Goal: Information Seeking & Learning: Learn about a topic

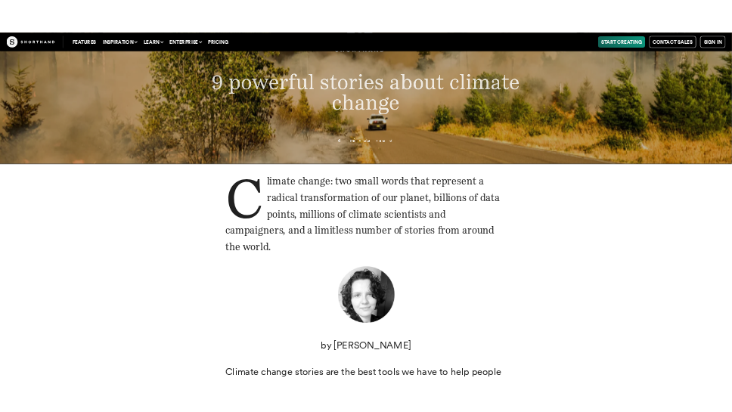
scroll to position [178, 0]
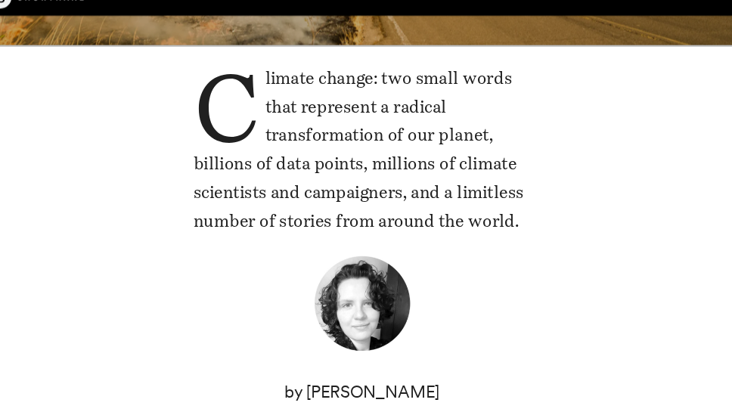
scroll to position [274, 0]
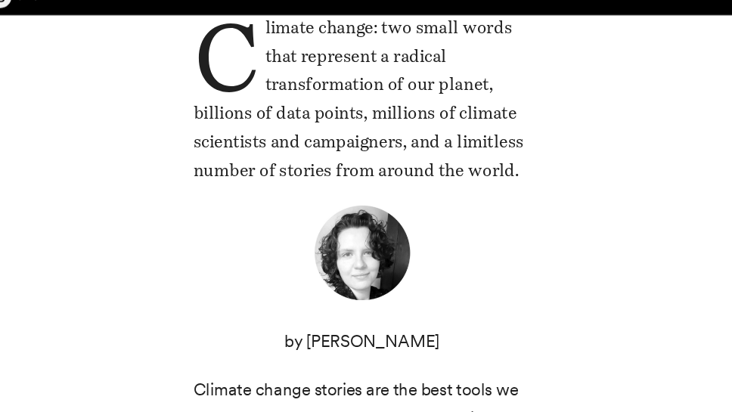
scroll to position [328, 0]
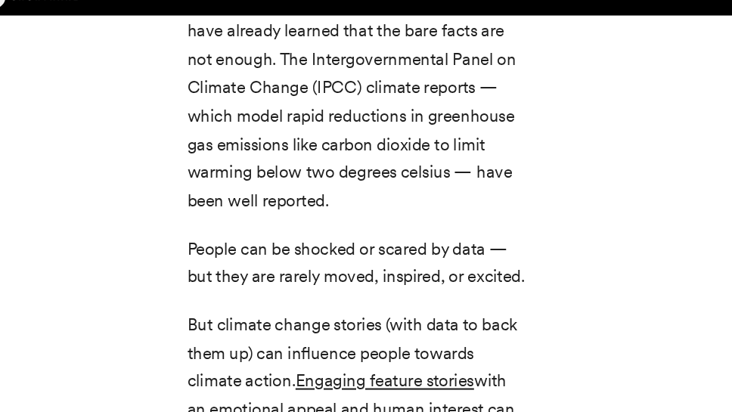
scroll to position [1979, 0]
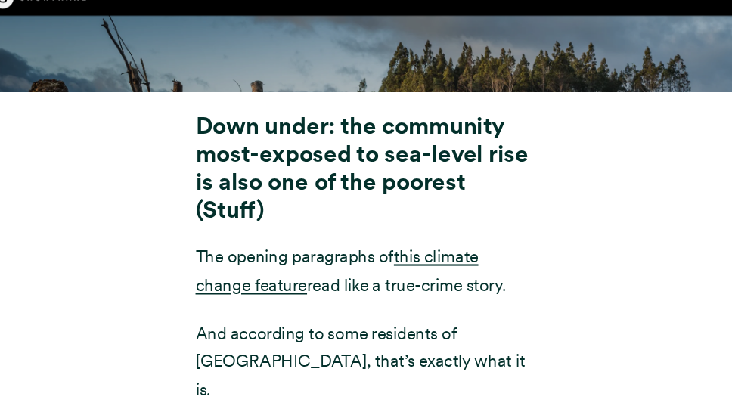
scroll to position [5631, 0]
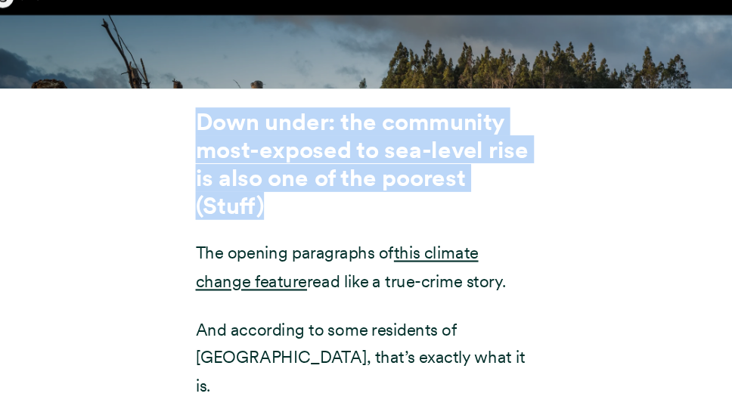
drag, startPoint x: 293, startPoint y: 241, endPoint x: 203, endPoint y: 169, distance: 115.1
copy strong "Down under: the community most-exposed to sea-level rise is also one of the poo…"
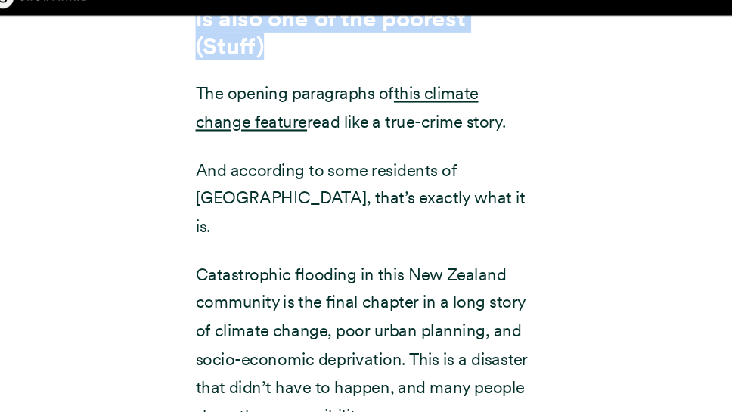
scroll to position [5792, 0]
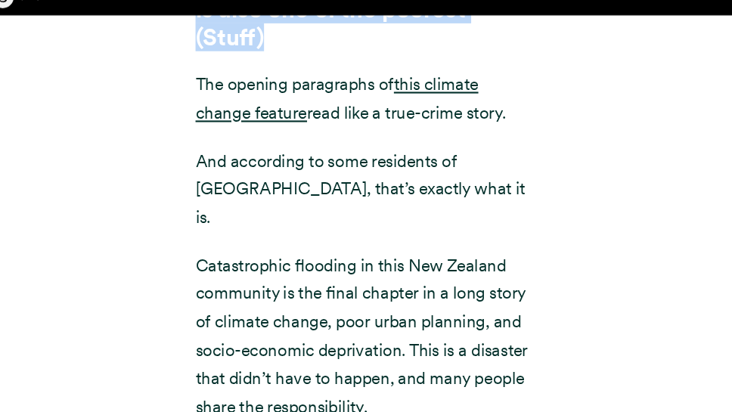
click at [618, 178] on div "Down under: the community most-exposed to sea-level rise is also one of the poo…" at bounding box center [366, 323] width 732 height 758
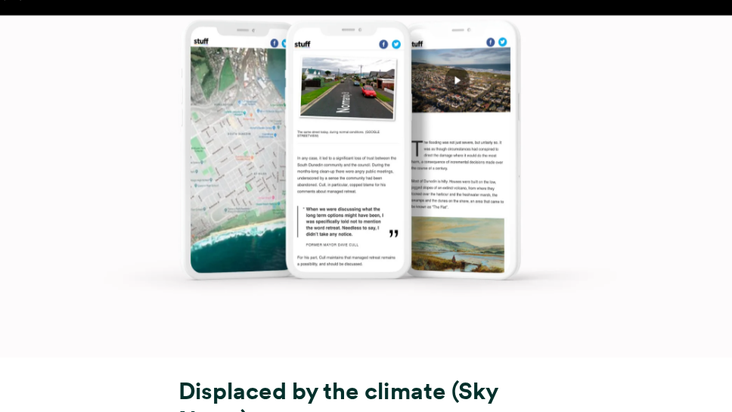
scroll to position [6979, 0]
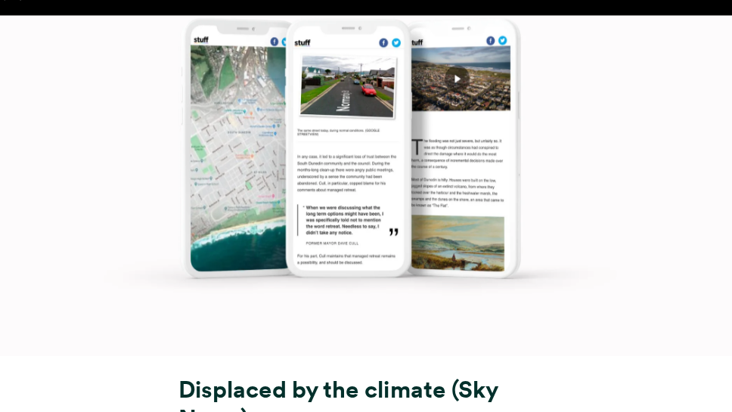
click at [386, 110] on img at bounding box center [366, 153] width 732 height 412
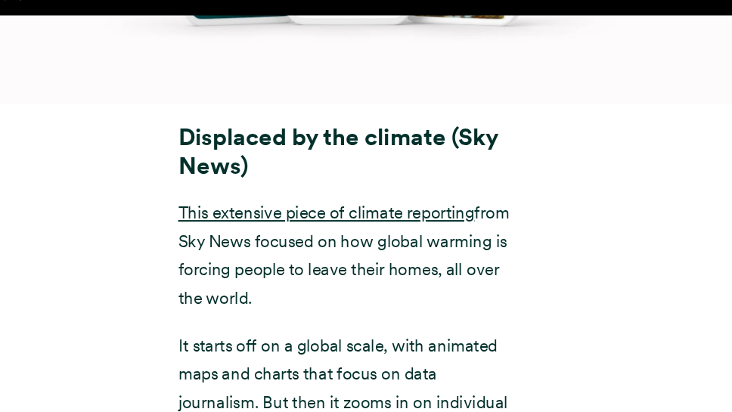
scroll to position [7220, 0]
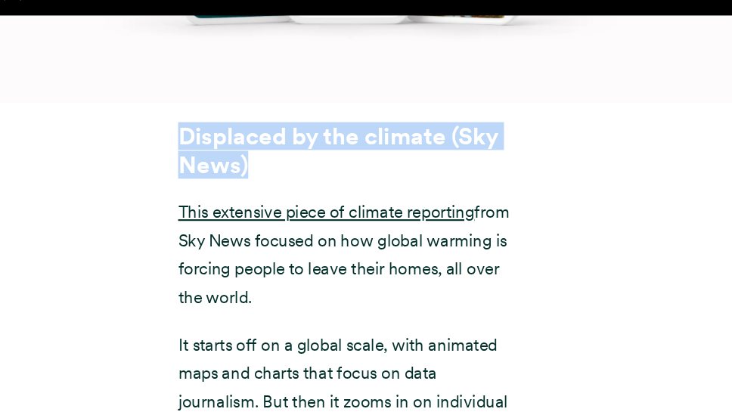
drag, startPoint x: 281, startPoint y: 180, endPoint x: 207, endPoint y: 150, distance: 79.7
click at [207, 150] on h3 "Displaced by the climate (Sky News)" at bounding box center [366, 163] width 321 height 54
copy strong "Displaced by the climate (Sky News)"
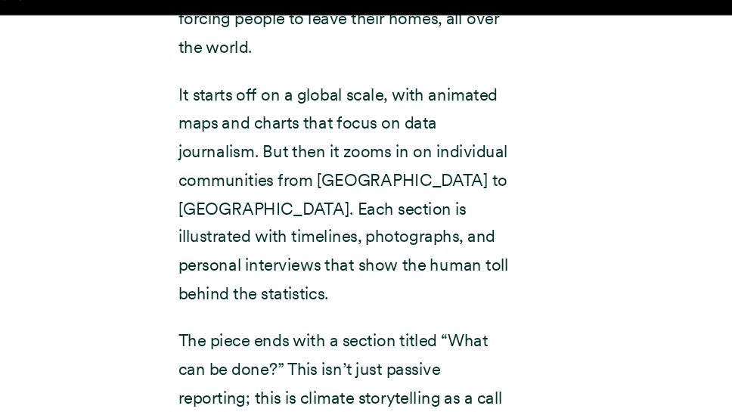
scroll to position [7465, 0]
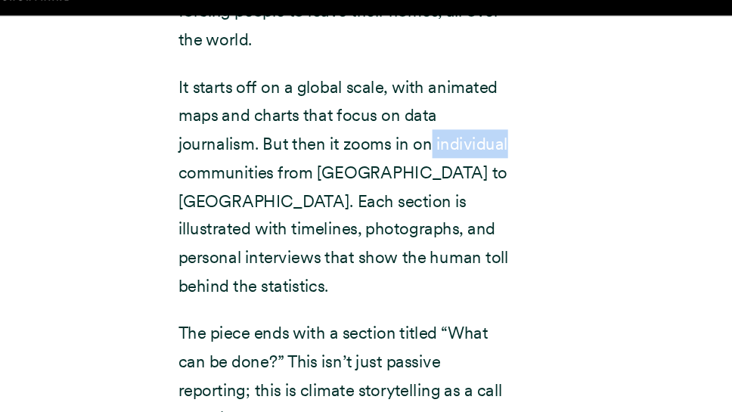
click at [624, 182] on div "Displaced by the climate (Sky News) This extensive piece of climate reporting f…" at bounding box center [366, 161] width 732 height 576
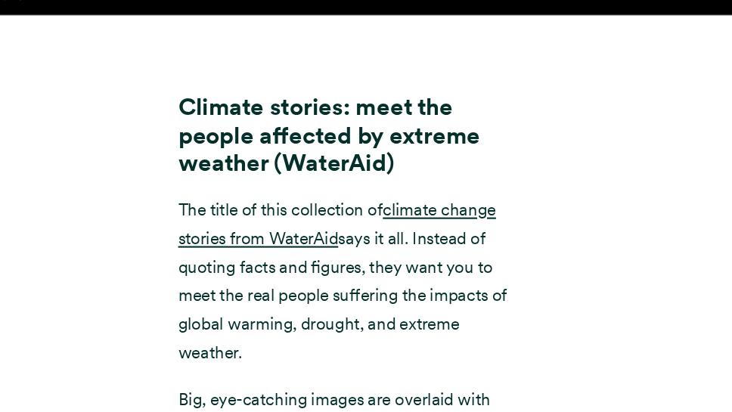
scroll to position [8700, 0]
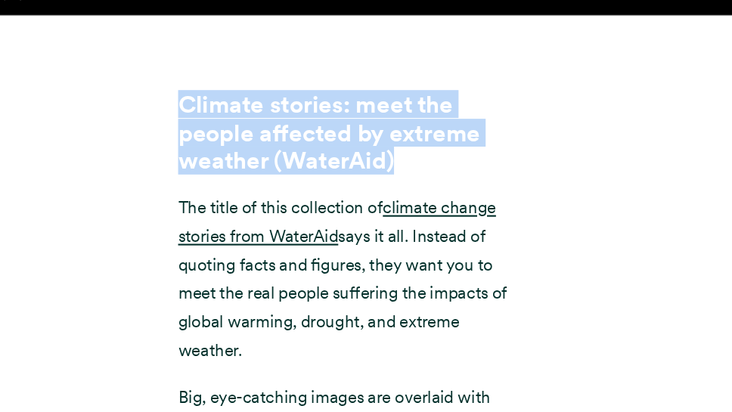
drag, startPoint x: 424, startPoint y: 143, endPoint x: 196, endPoint y: 91, distance: 234.2
click at [196, 91] on div "Climate stories: meet the people affected by extreme weather (WaterAid) The tit…" at bounding box center [366, 369] width 366 height 624
copy strong "Climate stories: meet the people affected by extreme weather (WaterAid)"
click at [591, 146] on div "Climate stories: meet the people affected by extreme weather (WaterAid) The tit…" at bounding box center [366, 378] width 732 height 642
click at [596, 104] on div "Climate stories: meet the people affected by extreme weather (WaterAid) The tit…" at bounding box center [366, 378] width 732 height 642
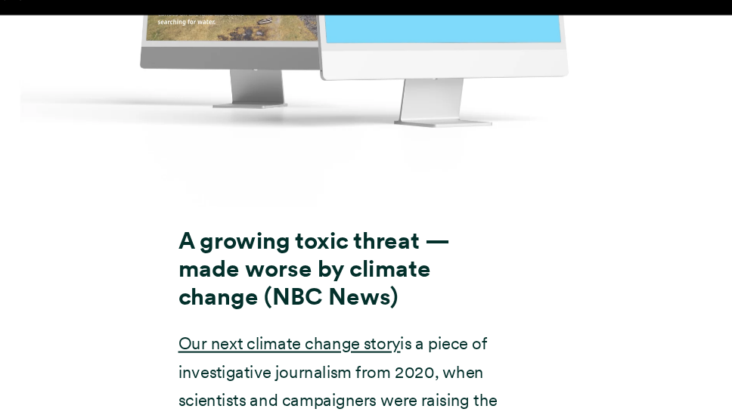
scroll to position [10034, 0]
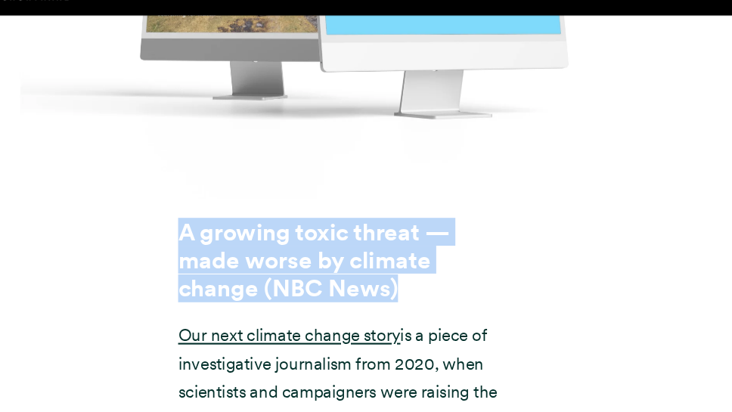
drag, startPoint x: 349, startPoint y: 261, endPoint x: 201, endPoint y: 218, distance: 154.3
copy strong "A growing toxic threat — made worse by climate change (NBC News)"
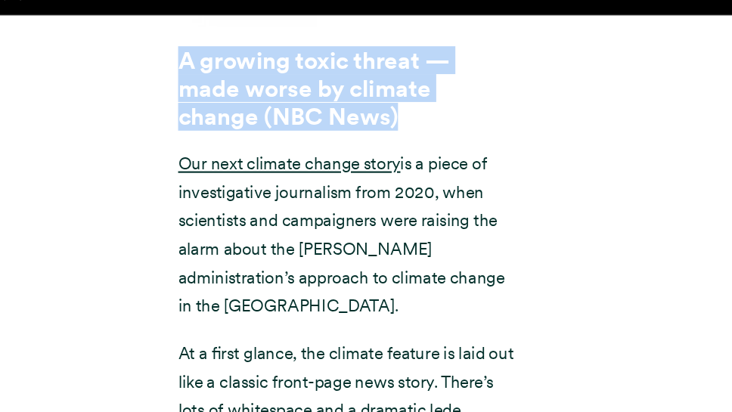
scroll to position [10203, 0]
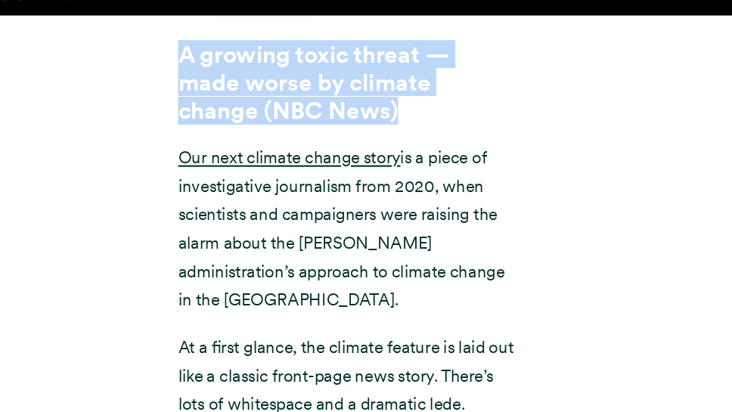
click at [570, 132] on div "A growing toxic threat — made worse by climate change (NBC News) Our next clima…" at bounding box center [366, 391] width 732 height 702
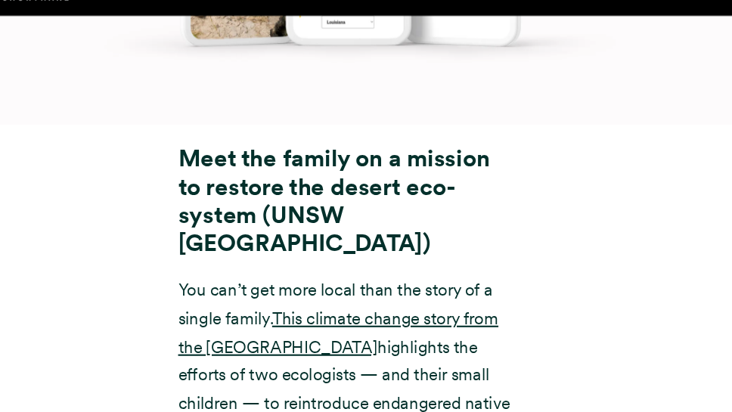
scroll to position [11654, 0]
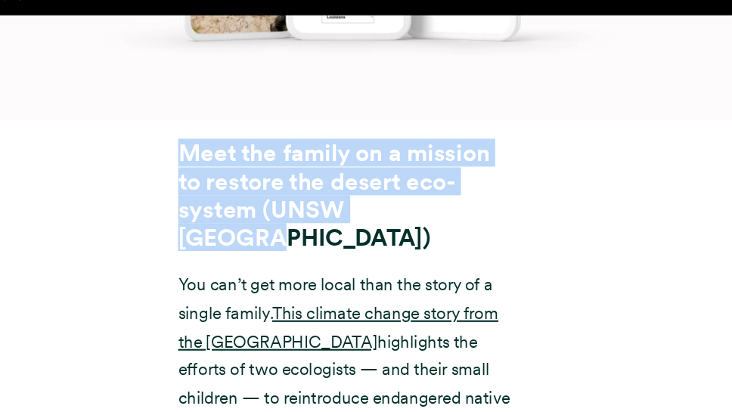
drag, startPoint x: 454, startPoint y: 190, endPoint x: 185, endPoint y: 142, distance: 272.6
copy strong "Meet the family on a mission to restore the desert eco-system (UNSW [GEOGRAPHIC…"
click at [378, 152] on strong "Meet the family on a mission to restore the desert eco-system (UNSW [GEOGRAPHIC…" at bounding box center [354, 205] width 296 height 107
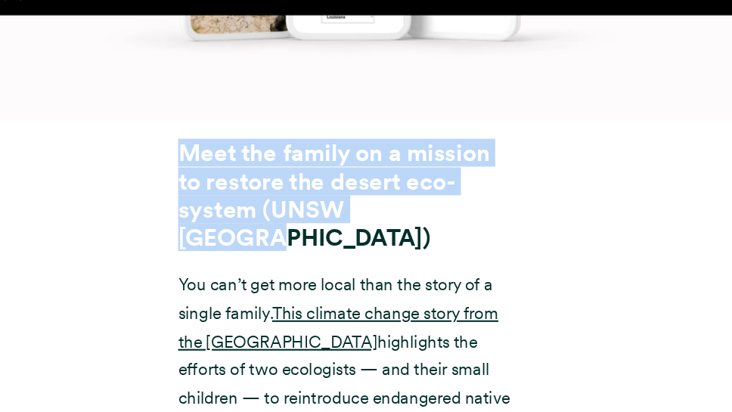
click at [407, 191] on strong "Meet the family on a mission to restore the desert eco-system (UNSW [GEOGRAPHIC…" at bounding box center [354, 205] width 296 height 107
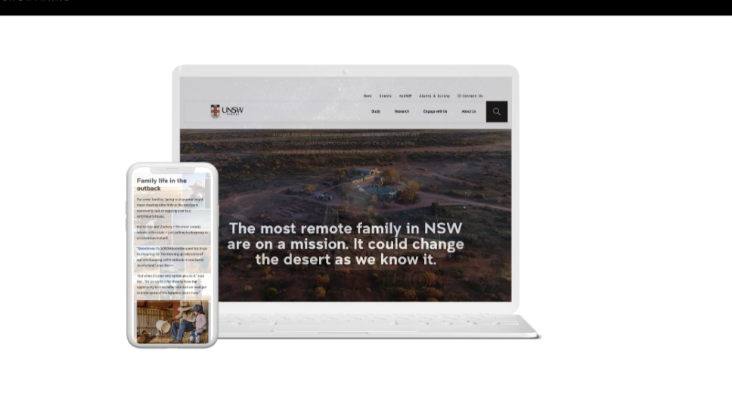
scroll to position [12481, 0]
click at [318, 32] on div "Features Use Cases Case Studies Templates Example Stories The Craft magazine Th…" at bounding box center [366, 17] width 732 height 35
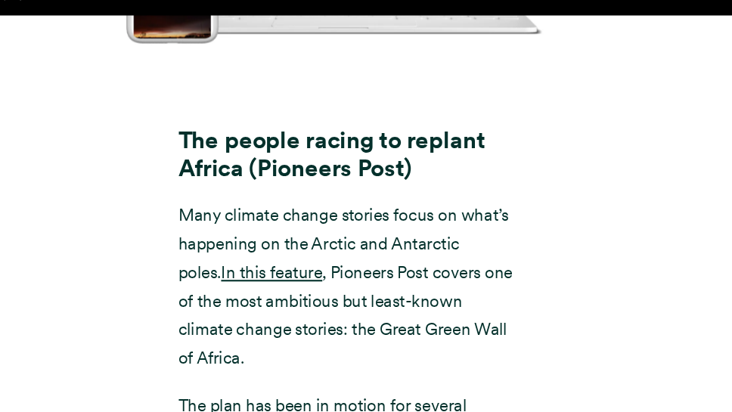
scroll to position [13119, 0]
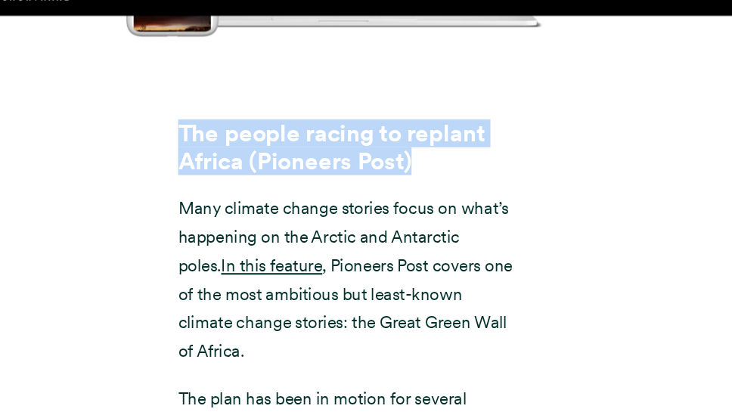
drag, startPoint x: 438, startPoint y: 146, endPoint x: 174, endPoint y: 105, distance: 267.0
click at [174, 115] on div "The people racing to replant Africa (Pioneers Post) Many climate change stories…" at bounding box center [366, 403] width 732 height 576
copy strong "The people racing to replant Africa (Pioneers Post)"
click at [527, 115] on div "The people racing to replant Africa (Pioneers Post) Many climate change stories…" at bounding box center [366, 403] width 366 height 576
click at [553, 136] on div "The people racing to replant Africa (Pioneers Post) Many climate change stories…" at bounding box center [366, 403] width 732 height 576
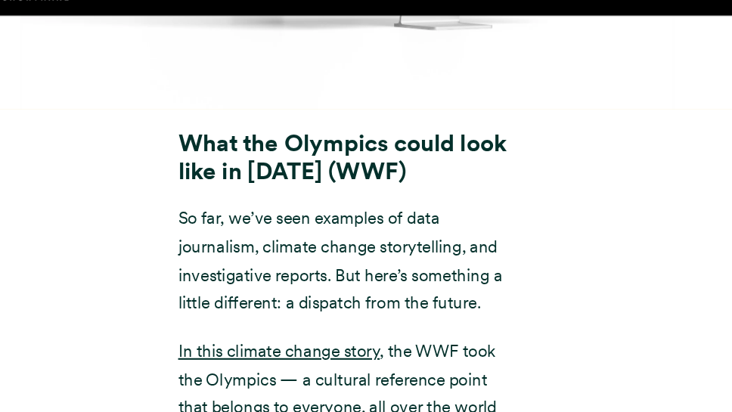
scroll to position [14538, 0]
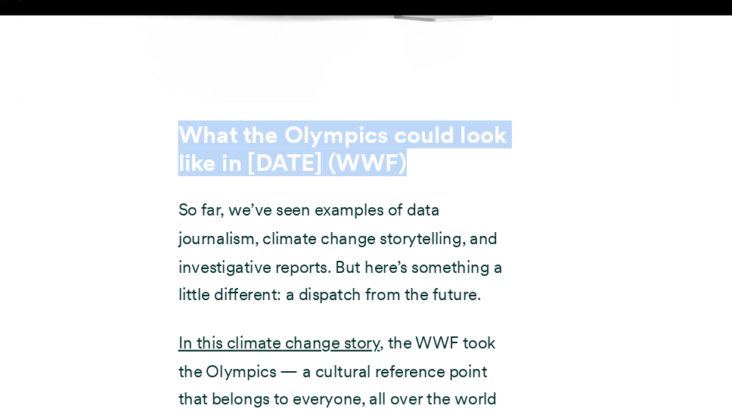
drag, startPoint x: 410, startPoint y: 145, endPoint x: 210, endPoint y: 114, distance: 202.0
click at [210, 135] on h3 "What the Olympics could look like in [DATE] (WWF)" at bounding box center [366, 162] width 321 height 54
copy h3 "What the Olympics could look like in [DATE] (WWF)"
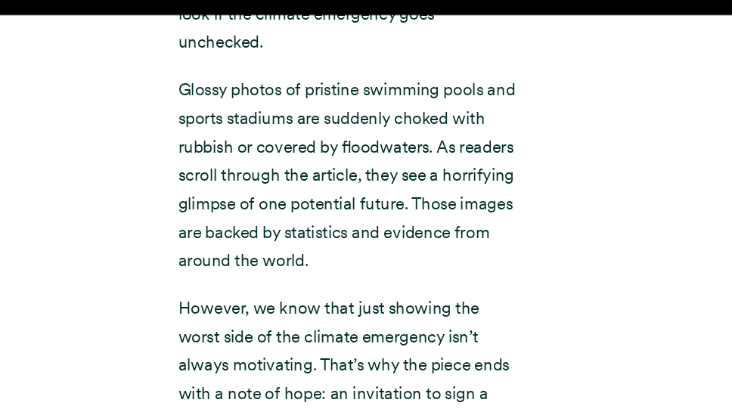
scroll to position [14959, 0]
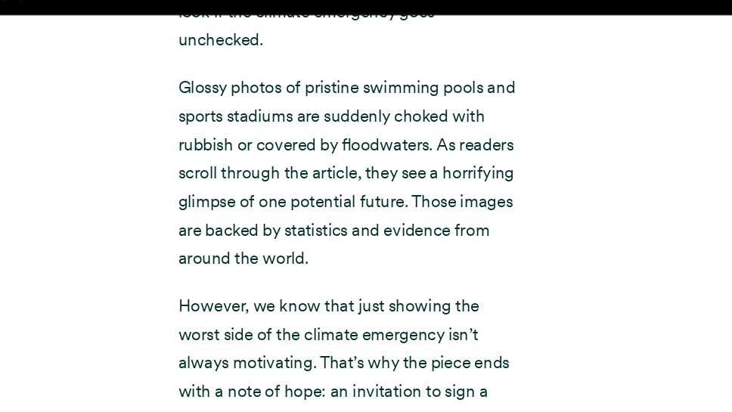
click at [575, 163] on div "What the Olympics could look like in [DATE] (WWF) So far, we’ve seen examples o…" at bounding box center [366, 86] width 732 height 782
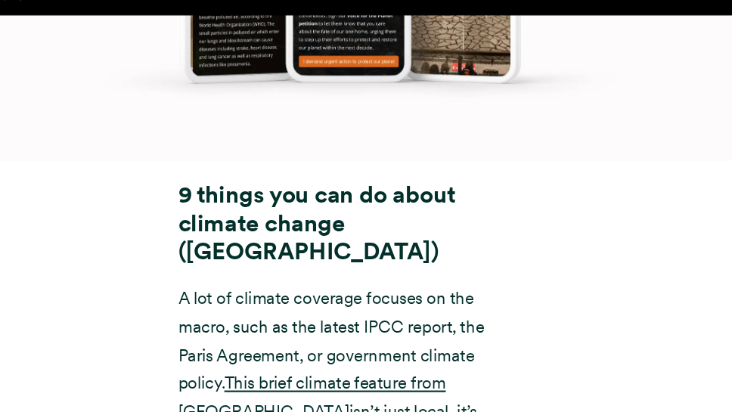
scroll to position [16124, 0]
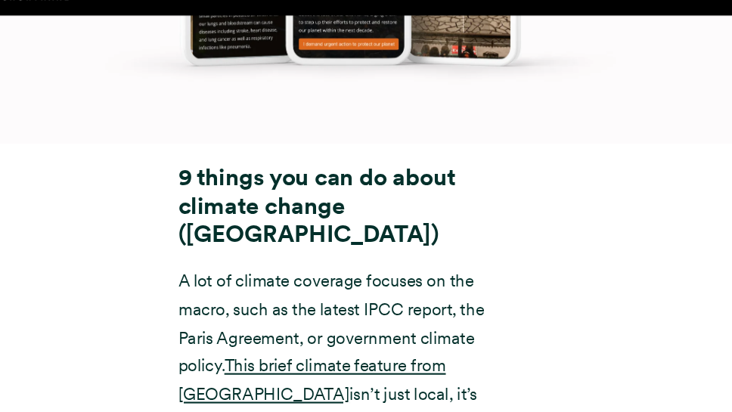
drag, startPoint x: 382, startPoint y: 218, endPoint x: 194, endPoint y: 158, distance: 197.5
copy strong "9 things you can do about climate change ([GEOGRAPHIC_DATA])"
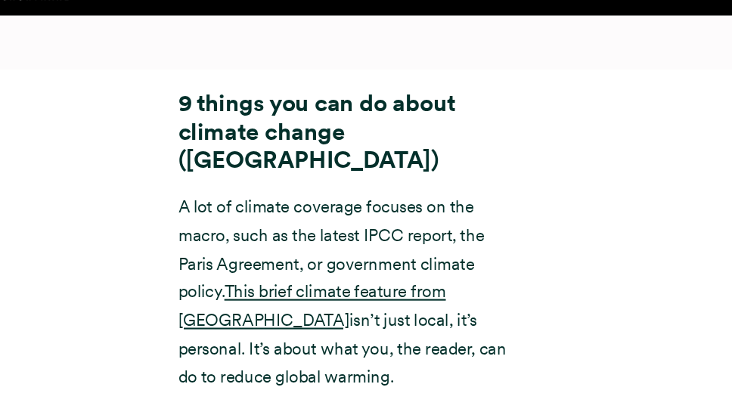
scroll to position [16202, 0]
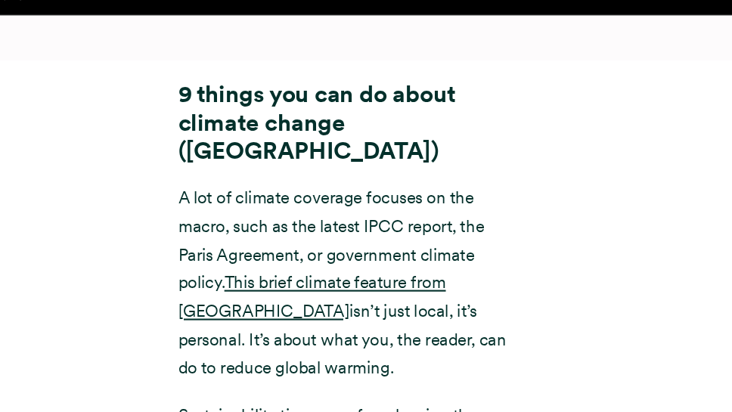
click at [558, 134] on div "9 things you can do about climate change (Imperial College [GEOGRAPHIC_DATA]) A…" at bounding box center [366, 393] width 732 height 630
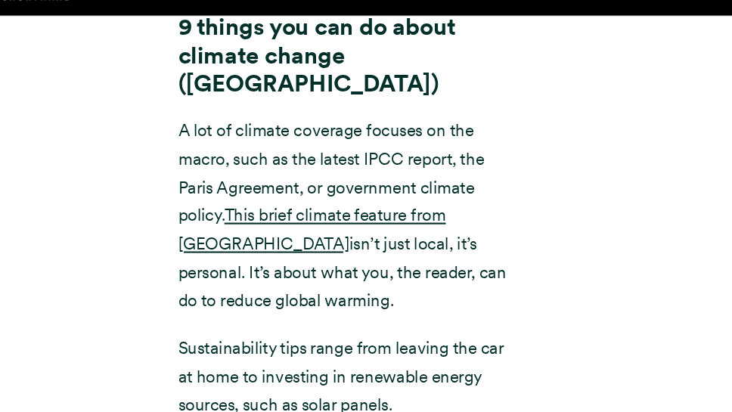
scroll to position [16269, 0]
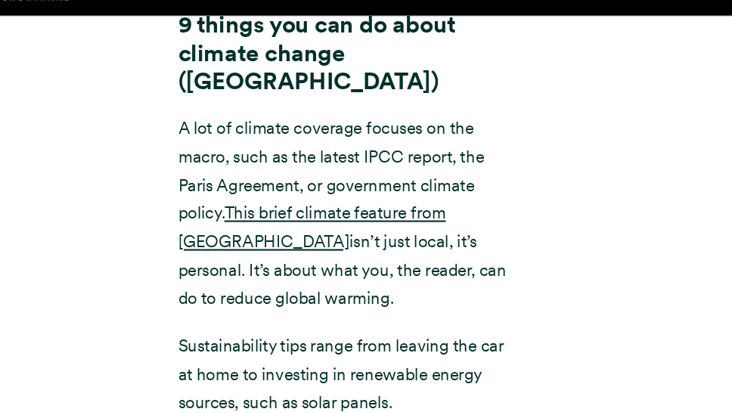
click at [578, 164] on div "9 things you can do about climate change (Imperial College [GEOGRAPHIC_DATA]) A…" at bounding box center [366, 326] width 732 height 630
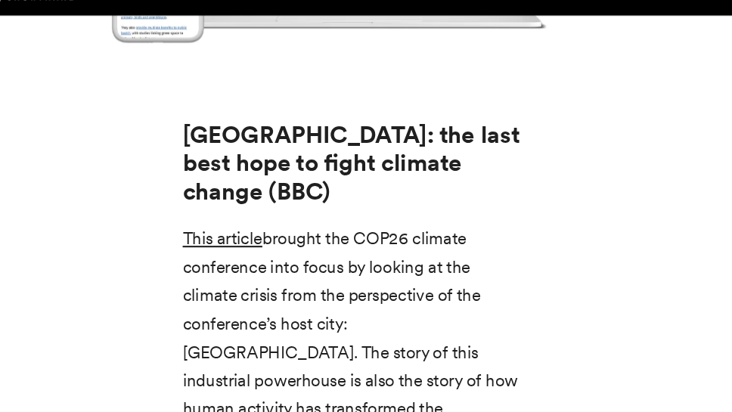
scroll to position [17642, 0]
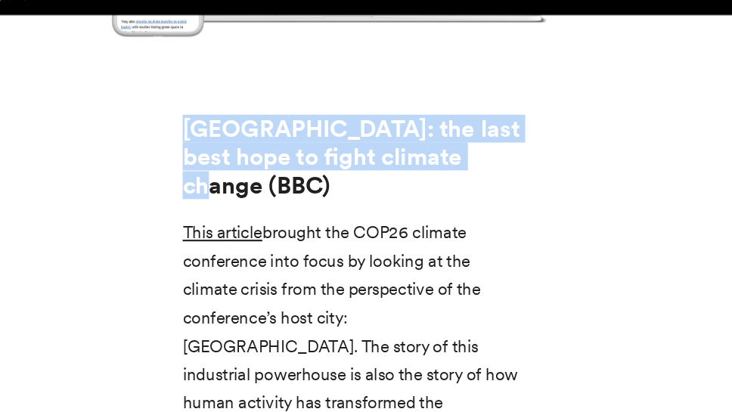
drag, startPoint x: 486, startPoint y: 146, endPoint x: 201, endPoint y: 98, distance: 289.1
copy strong "[GEOGRAPHIC_DATA]: the last best hope to fight climate change (BBC)"
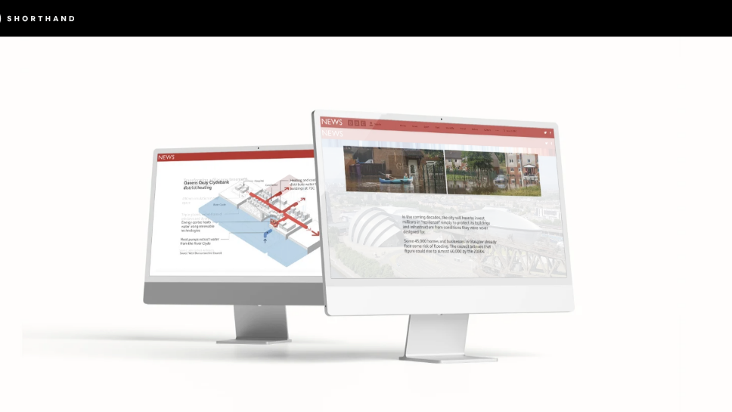
scroll to position [18686, 0]
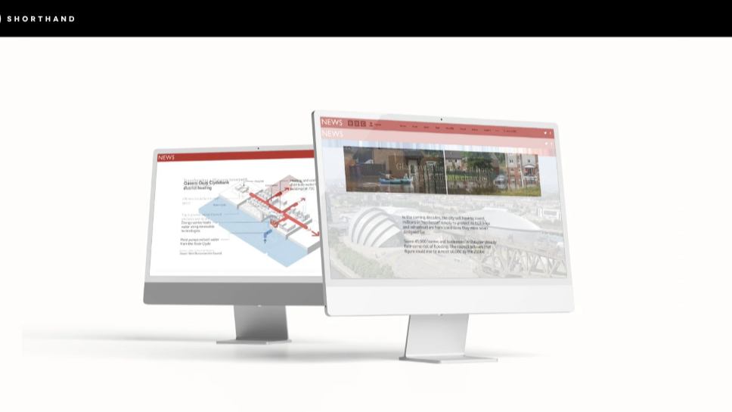
click at [240, 77] on img at bounding box center [366, 206] width 732 height 412
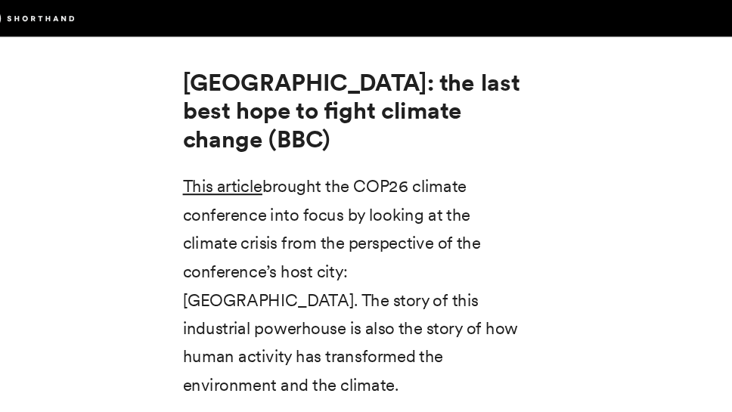
scroll to position [17705, 0]
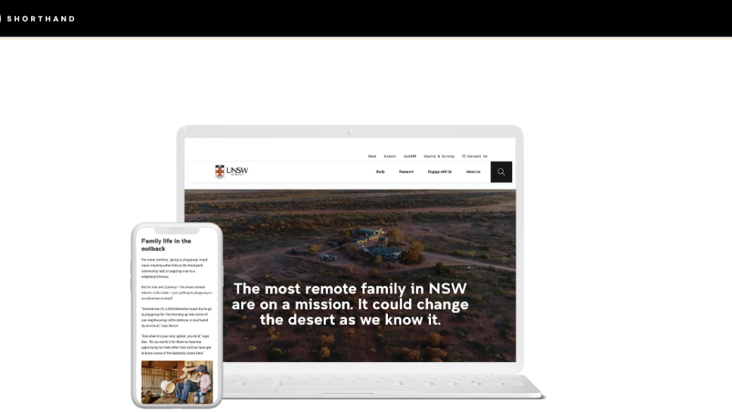
click at [540, 110] on img at bounding box center [366, 243] width 732 height 412
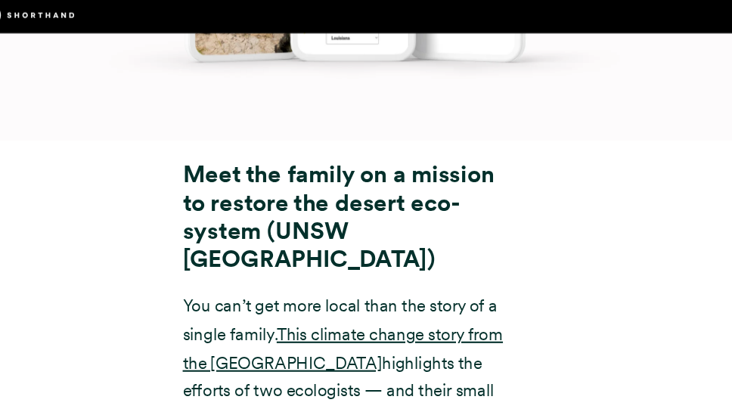
scroll to position [11650, 0]
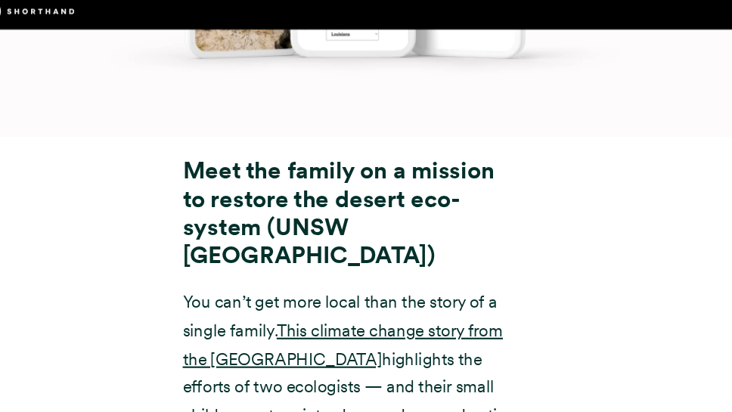
click at [352, 172] on strong "Meet the family on a mission to restore the desert eco-system (UNSW [GEOGRAPHIC…" at bounding box center [354, 208] width 296 height 107
click at [349, 162] on strong "Meet the family on a mission to restore the desert eco-system (UNSW [GEOGRAPHIC…" at bounding box center [354, 208] width 296 height 107
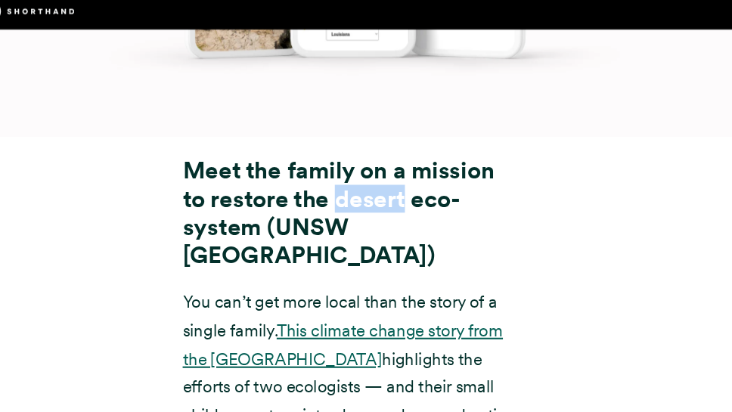
click at [375, 311] on link "This climate change story from the [GEOGRAPHIC_DATA]" at bounding box center [358, 334] width 304 height 46
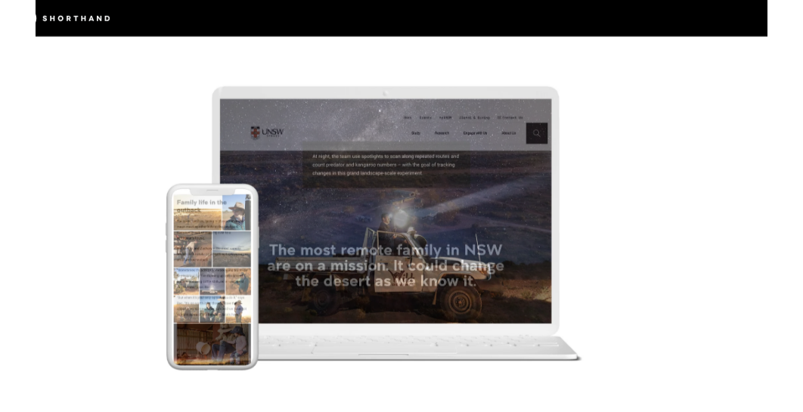
scroll to position [12189, 0]
